Goal: Communication & Community: Ask a question

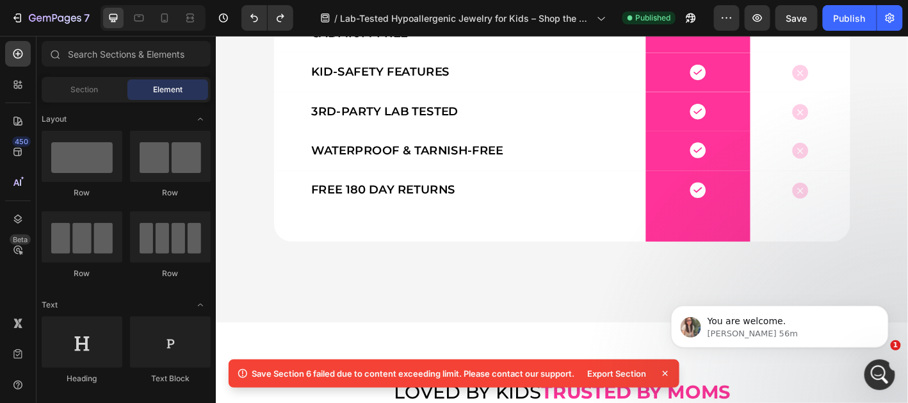
scroll to position [18018, 0]
click at [871, 370] on icon "Abrir Intercom Messenger" at bounding box center [877, 372] width 21 height 21
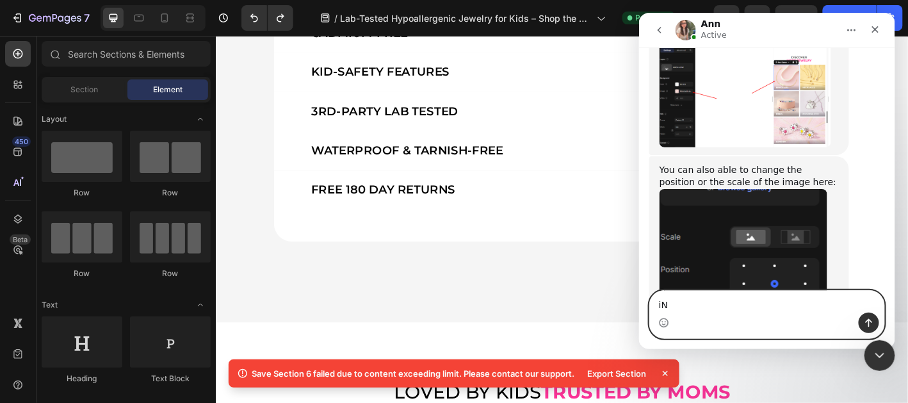
type textarea "i"
type textarea "In the meantime, can you help me with another thing?"
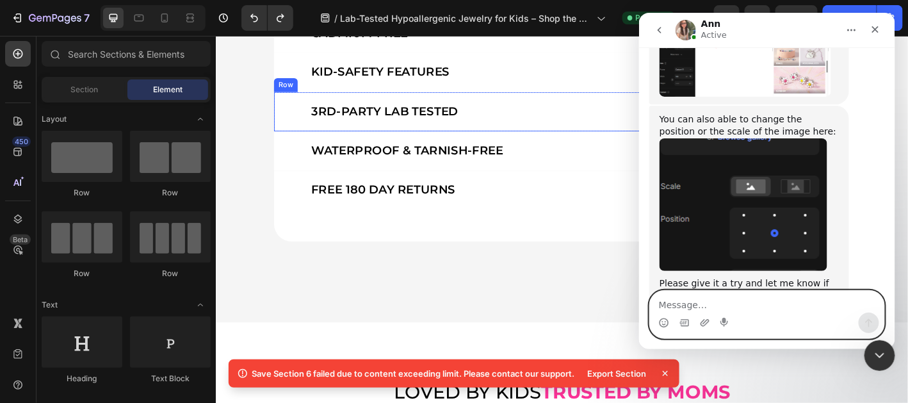
scroll to position [2420, 0]
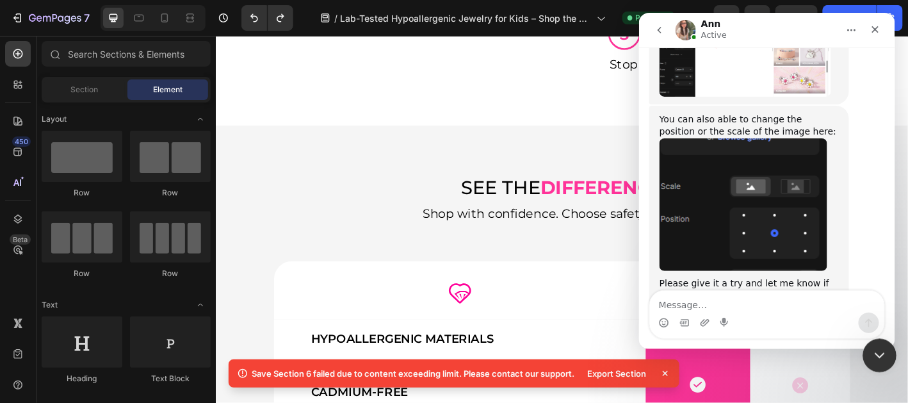
drag, startPoint x: 883, startPoint y: 353, endPoint x: 1355, endPoint y: 536, distance: 505.8
click at [883, 354] on icon "Cerrar Intercom Messenger" at bounding box center [877, 353] width 15 height 15
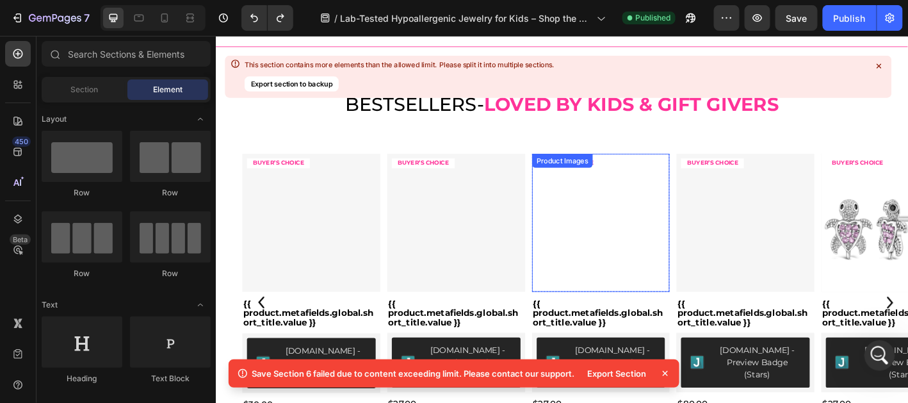
scroll to position [124, 0]
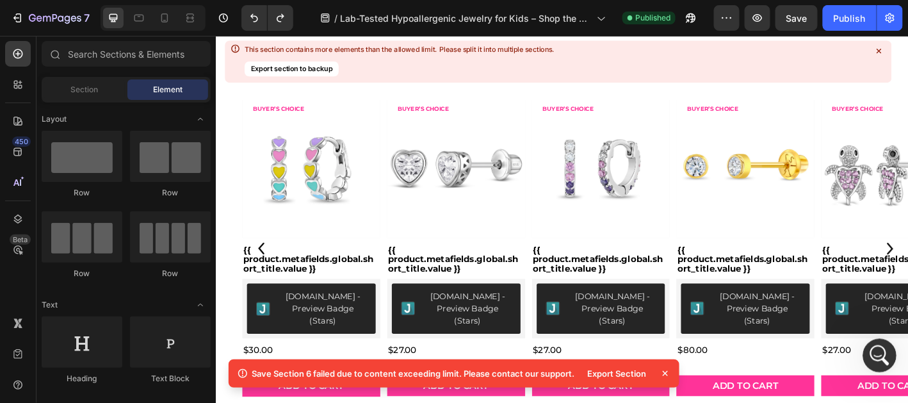
click at [883, 348] on icon "Abrir Intercom Messenger" at bounding box center [877, 353] width 21 height 21
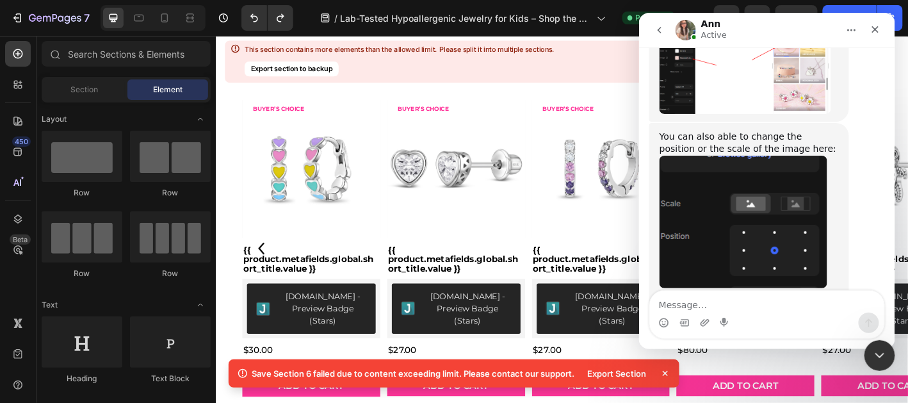
scroll to position [18069, 0]
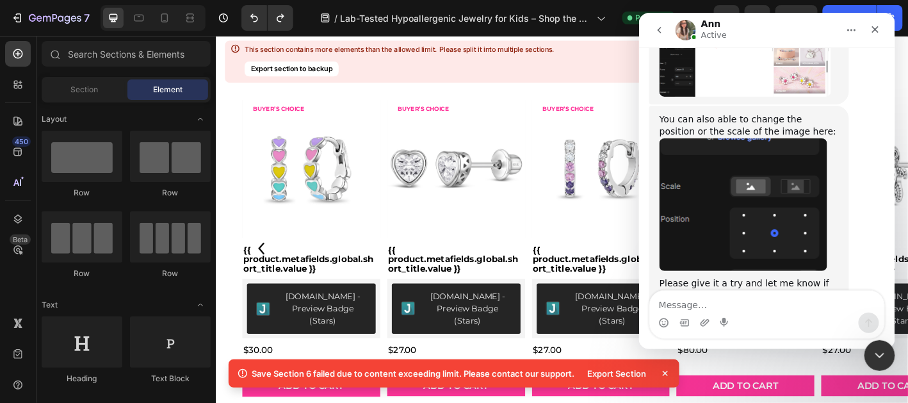
click at [789, 293] on textarea "Message…" at bounding box center [766, 301] width 234 height 22
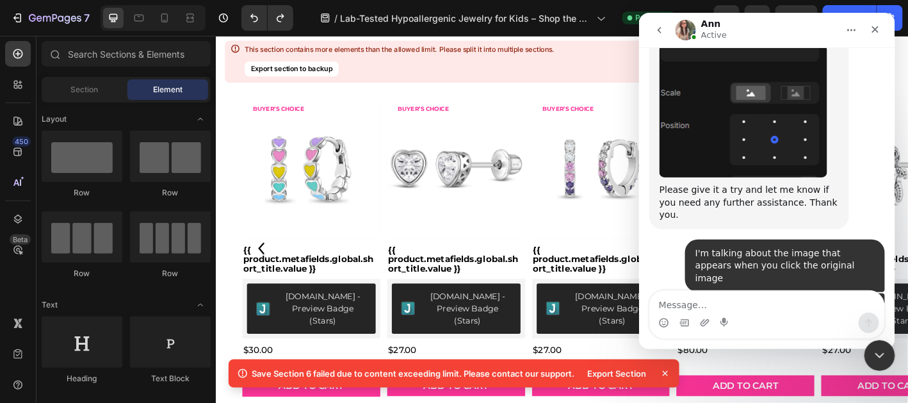
scroll to position [18178, 0]
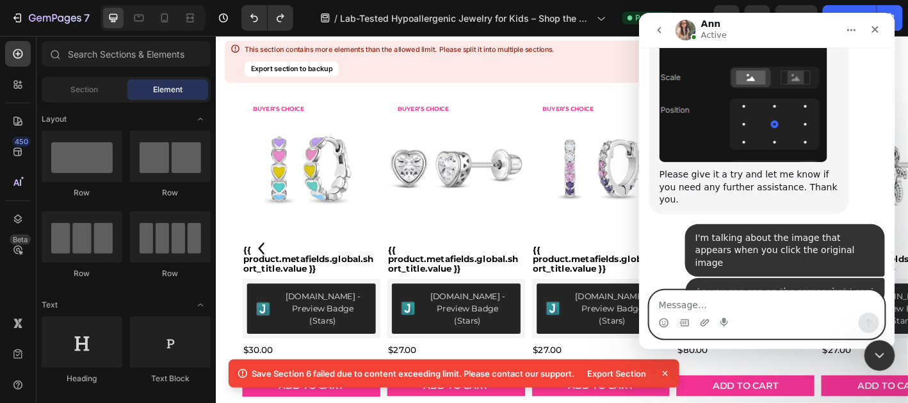
click at [734, 297] on textarea "Message…" at bounding box center [766, 301] width 234 height 22
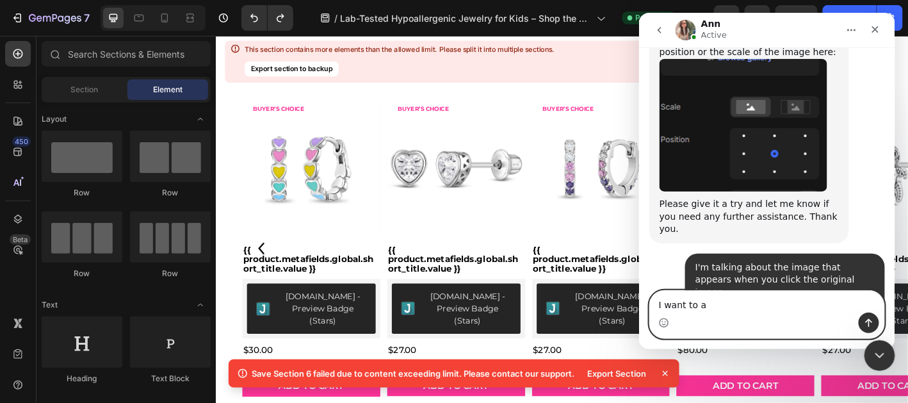
scroll to position [18206, 0]
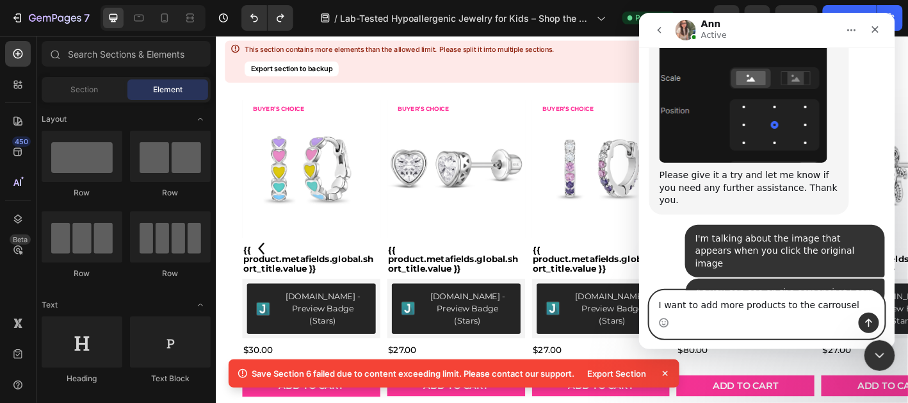
type textarea "I want to add more products to the carrousel"
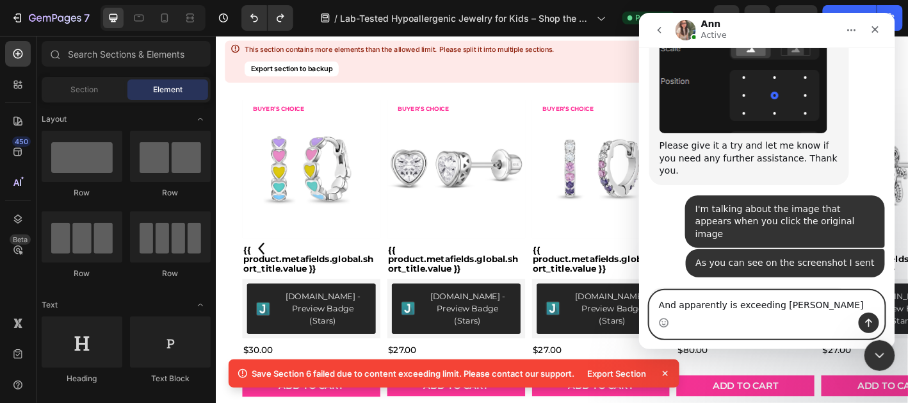
type textarea "And apparently is exceeding limit"
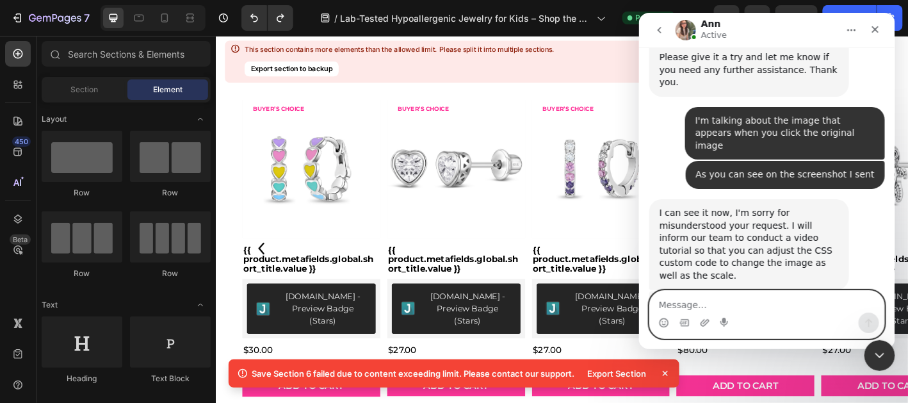
scroll to position [18396, 0]
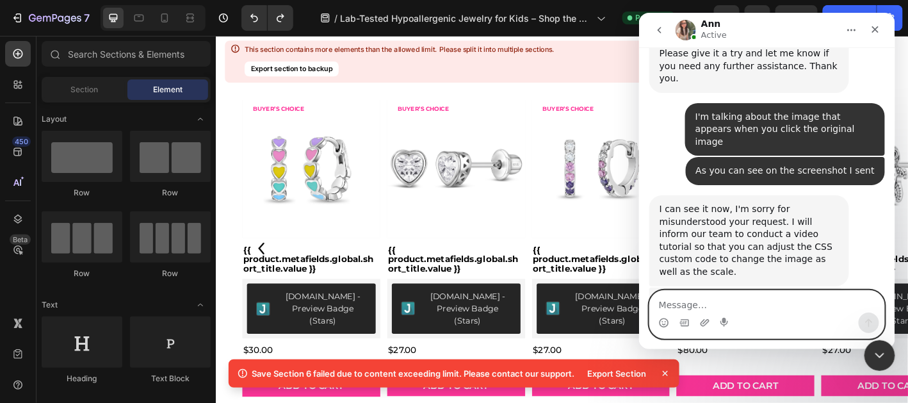
click at [760, 298] on textarea "Message…" at bounding box center [766, 301] width 234 height 22
type textarea "Can you help me with that?"
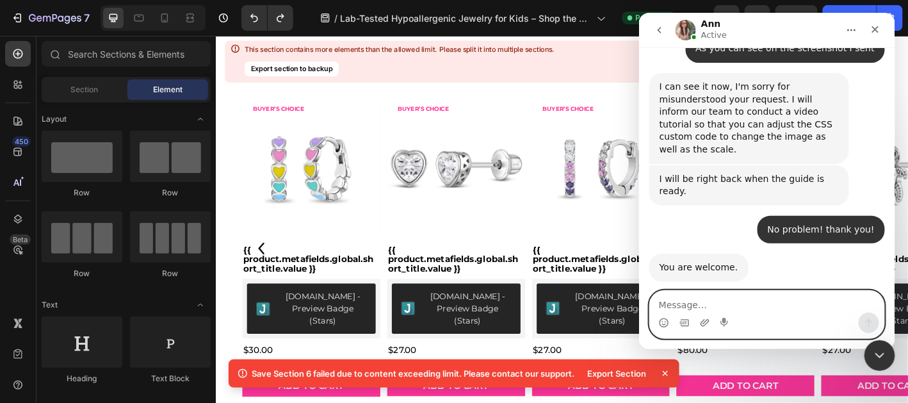
scroll to position [18631, 0]
